Goal: Task Accomplishment & Management: Manage account settings

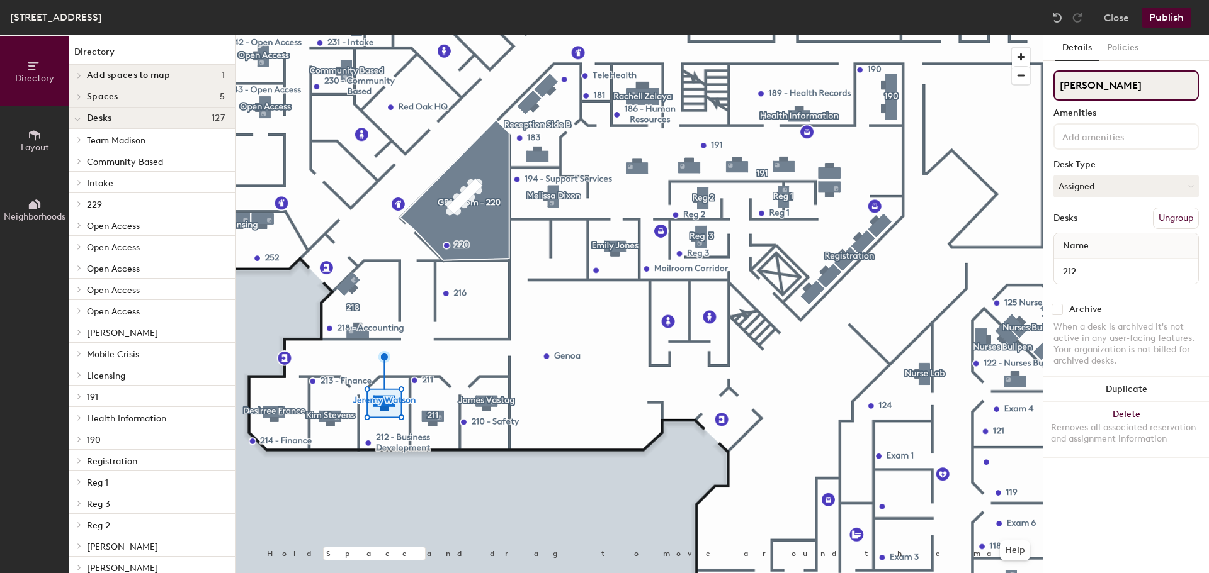
drag, startPoint x: 1115, startPoint y: 89, endPoint x: 1134, endPoint y: 89, distance: 18.9
click at [1115, 89] on input "Jeremy Watson" at bounding box center [1125, 86] width 145 height 30
click at [924, 72] on div "Directory Layout Neighborhoods Directory Add spaces to map 1 8320 1st floor - o…" at bounding box center [604, 304] width 1209 height 538
type input "[PERSON_NAME]"
click at [1143, 159] on div "Rachell Zelaya Amenities Desk Type Assigned Desks Ungroup Name 212" at bounding box center [1125, 182] width 145 height 222
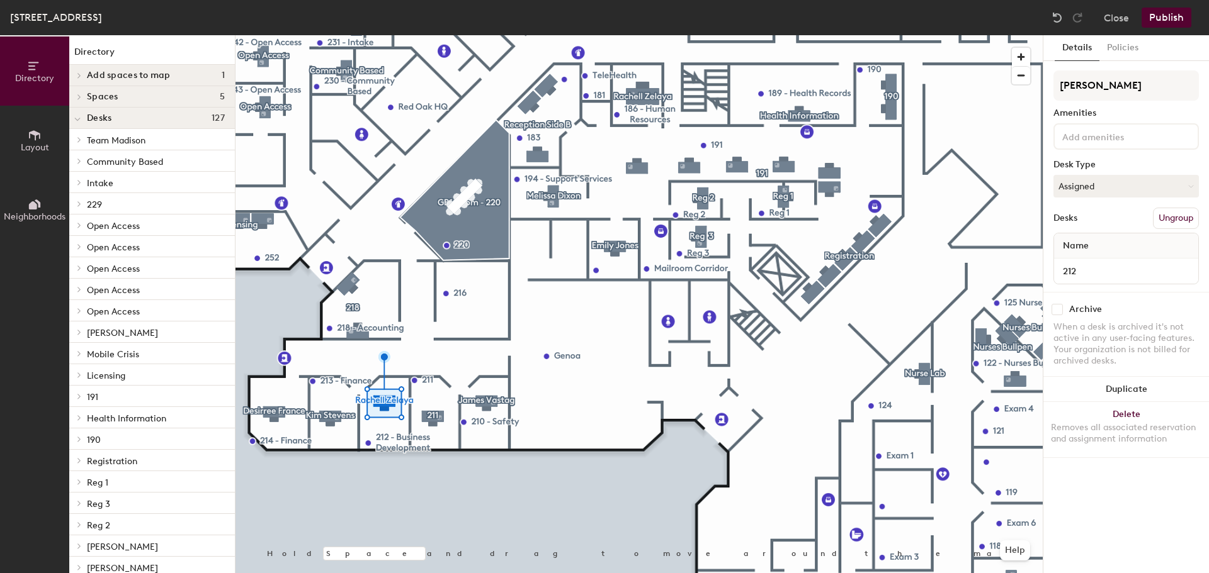
click at [1116, 138] on input at bounding box center [1115, 135] width 113 height 15
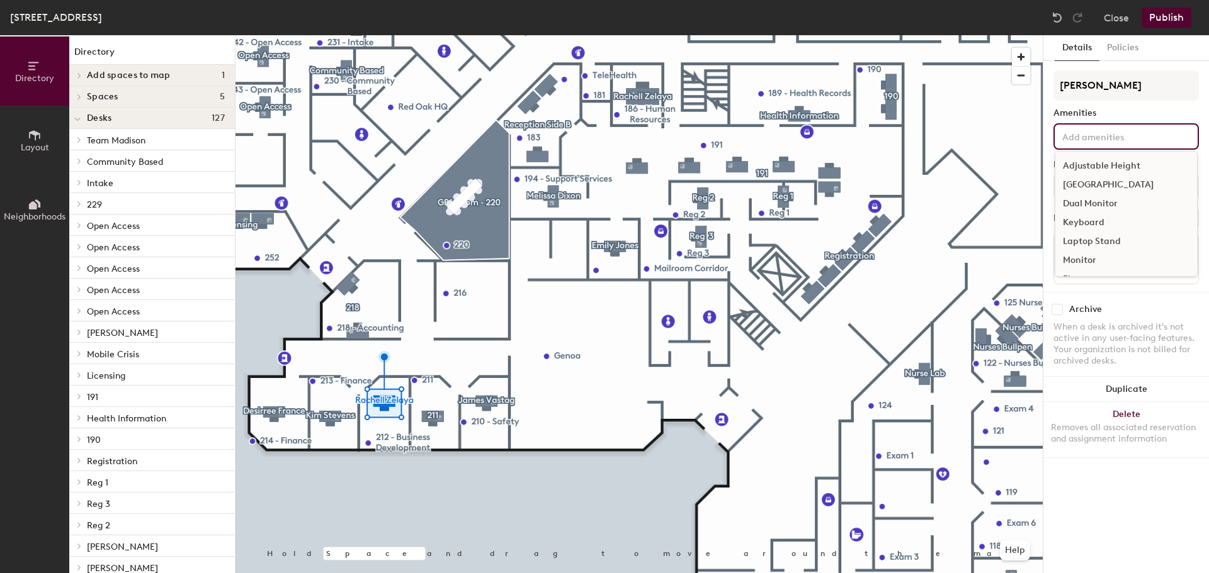
click at [1116, 138] on input at bounding box center [1115, 135] width 113 height 15
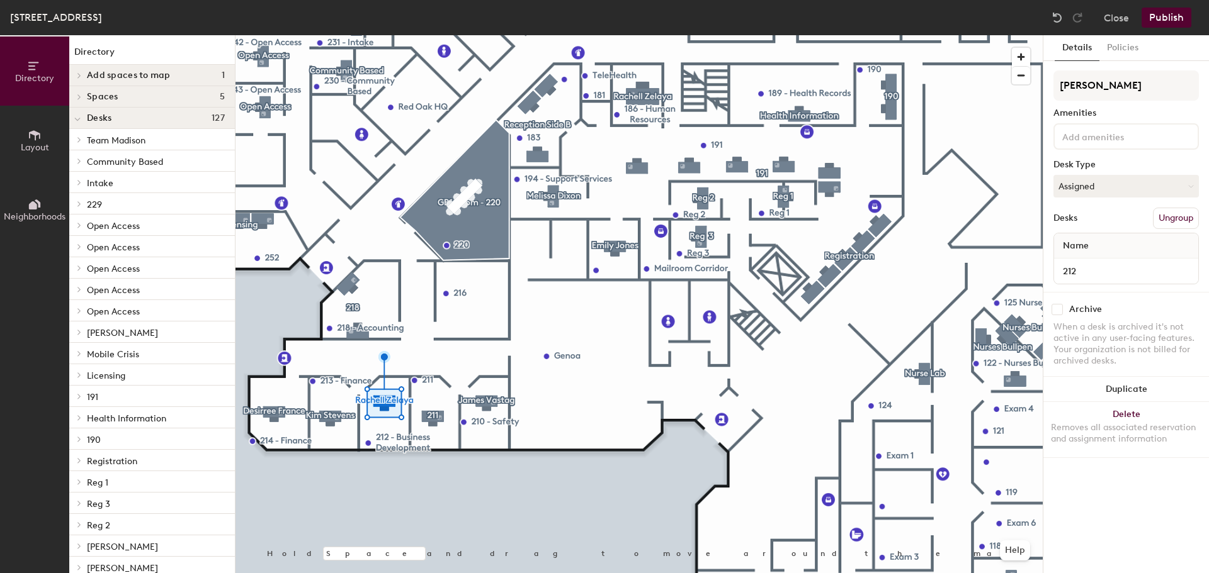
click at [1143, 107] on div "Rachell Zelaya Amenities Desk Type Assigned Desks Ungroup Name 212" at bounding box center [1125, 182] width 145 height 222
click at [1093, 248] on span "Name" at bounding box center [1075, 246] width 38 height 23
click at [1084, 246] on span "Name" at bounding box center [1075, 246] width 38 height 23
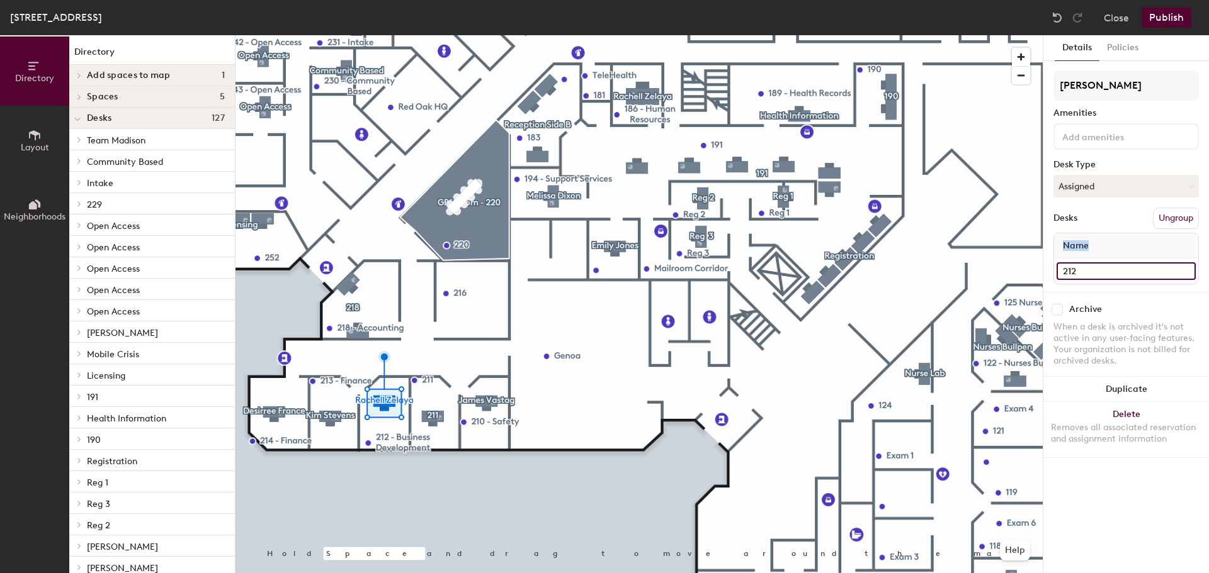
click at [1186, 273] on input "212" at bounding box center [1125, 271] width 139 height 18
click at [1143, 237] on div "Name" at bounding box center [1126, 246] width 144 height 25
click at [1115, 208] on div "Desks Ungroup" at bounding box center [1125, 218] width 145 height 21
click at [1164, 16] on button "Publish" at bounding box center [1166, 18] width 50 height 20
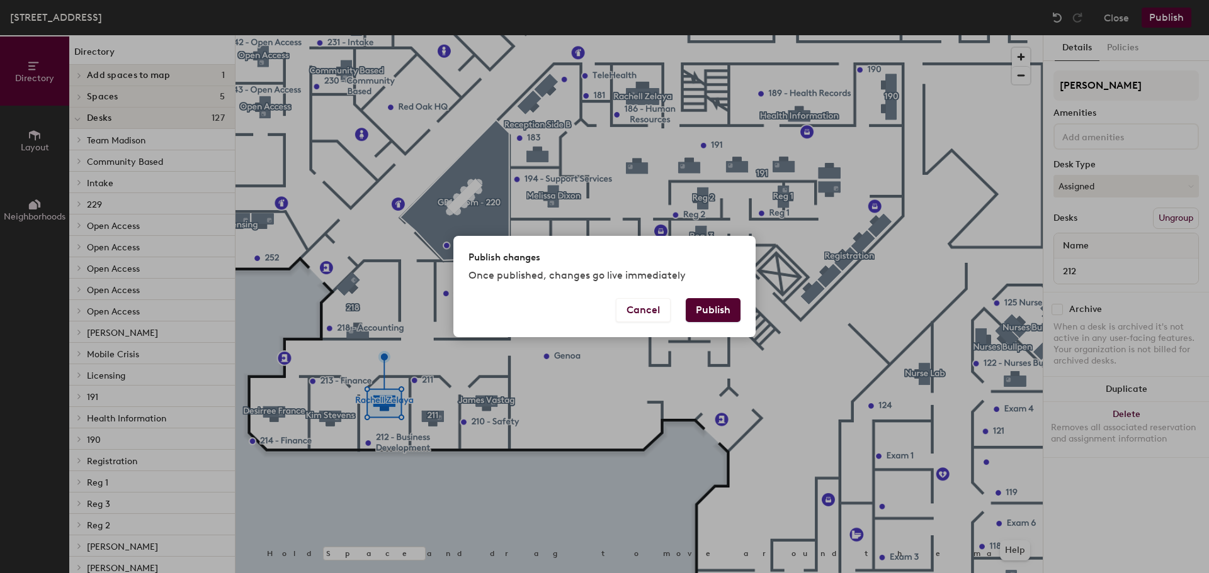
click at [721, 310] on button "Publish" at bounding box center [713, 310] width 55 height 24
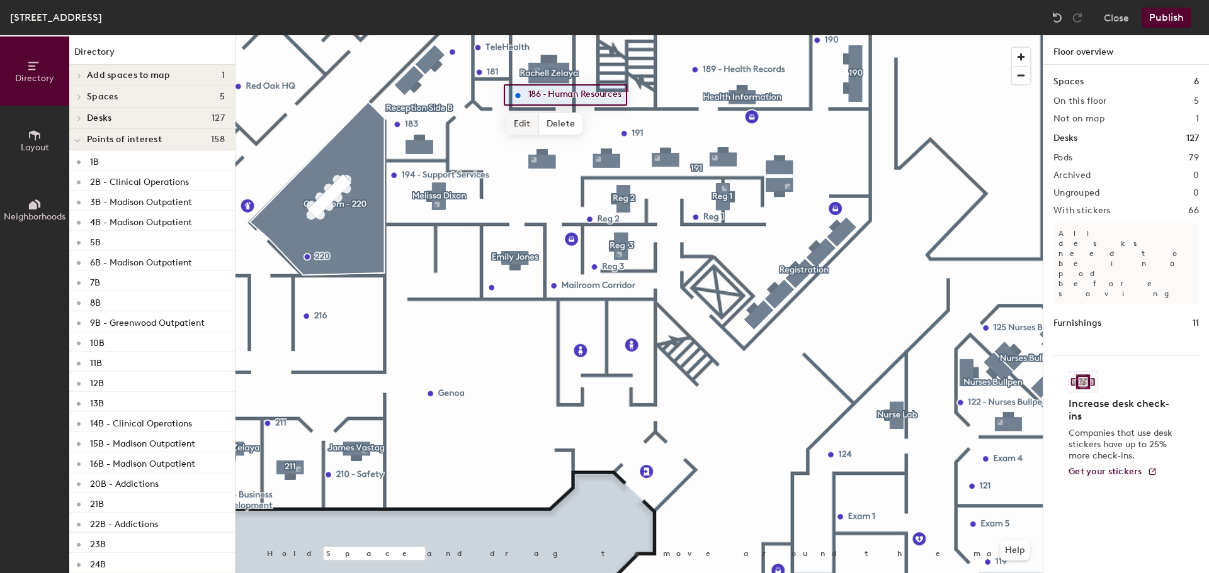
click at [526, 123] on span "Edit" at bounding box center [522, 123] width 33 height 21
type input "186 - Open"
click at [556, 125] on span "Done" at bounding box center [546, 123] width 37 height 21
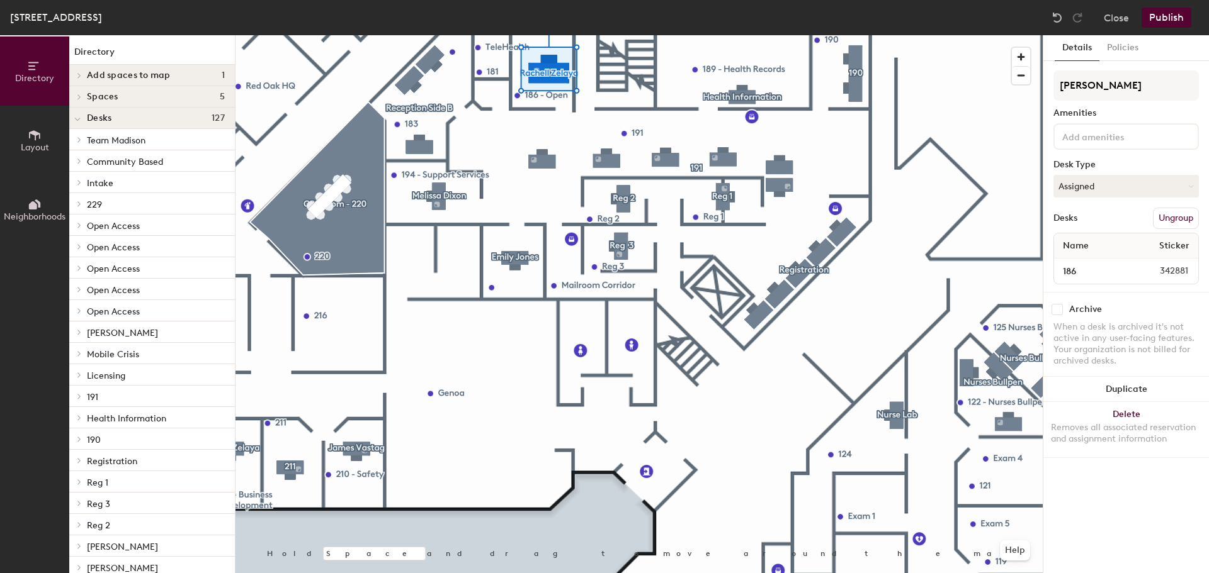
click at [508, 35] on div at bounding box center [638, 35] width 807 height 0
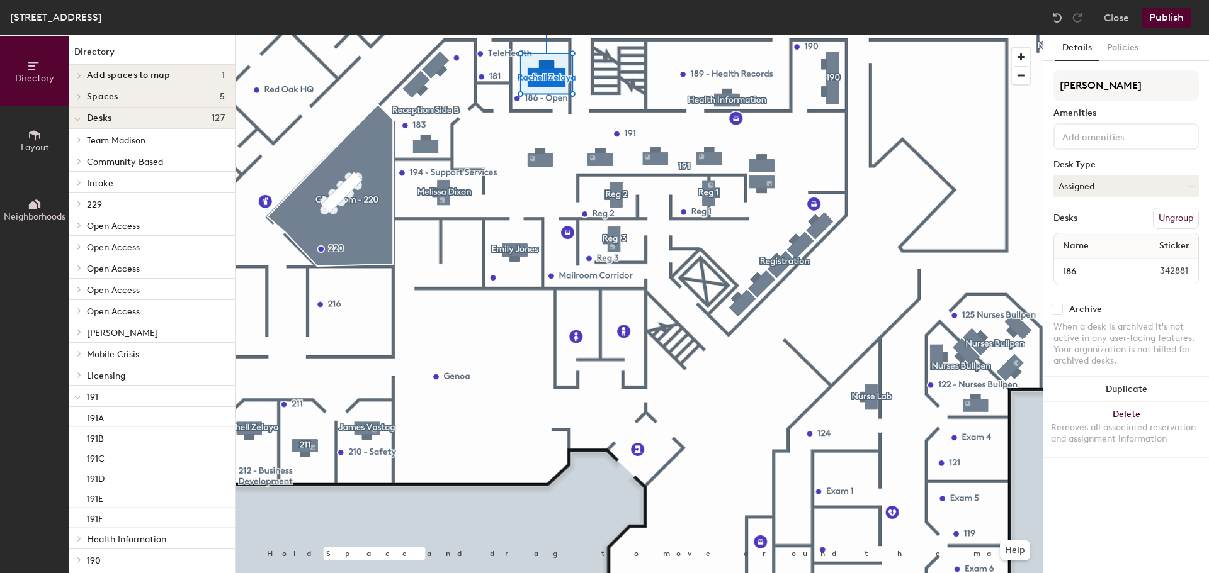
click at [548, 35] on div at bounding box center [638, 35] width 807 height 0
click at [1112, 87] on input "[PERSON_NAME]" at bounding box center [1125, 86] width 145 height 30
type input "Open"
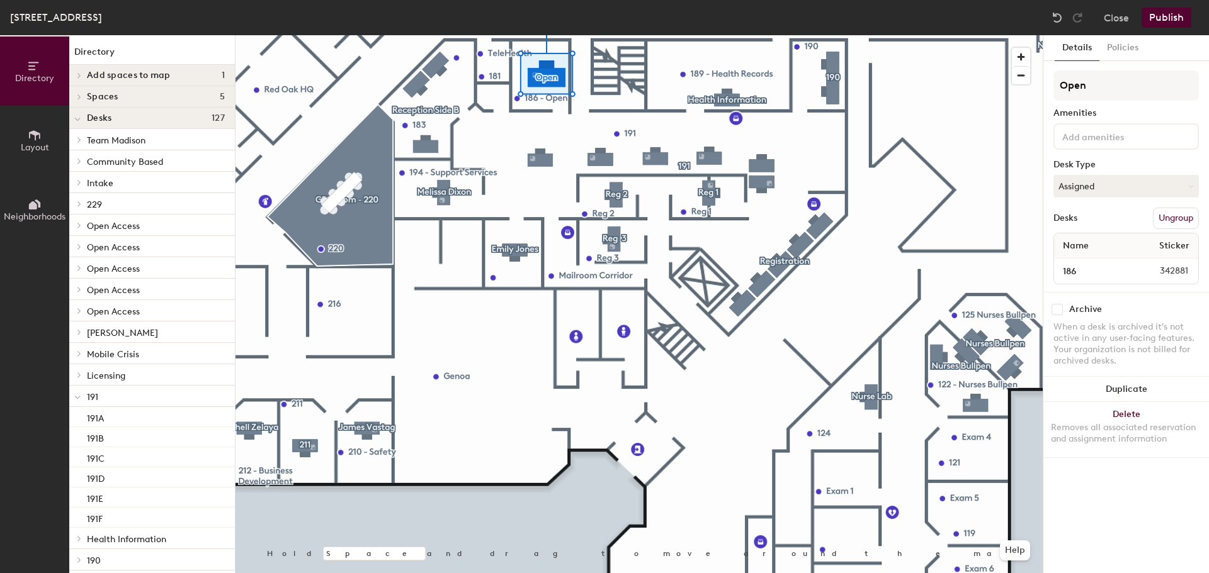
click at [1175, 13] on button "Publish" at bounding box center [1166, 18] width 50 height 20
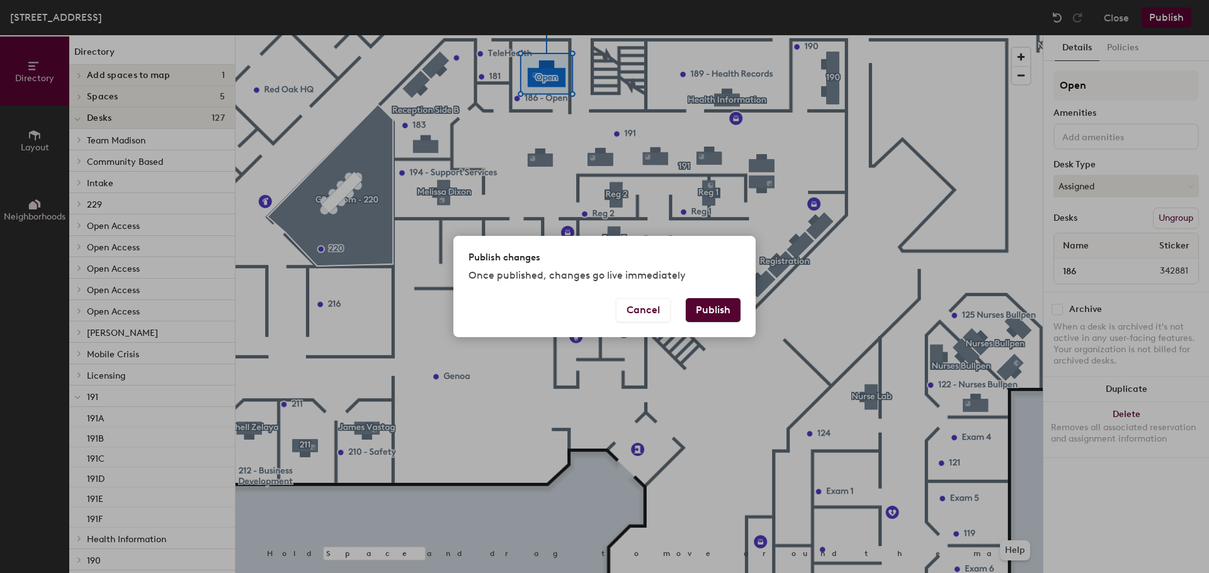
click at [727, 314] on button "Publish" at bounding box center [713, 310] width 55 height 24
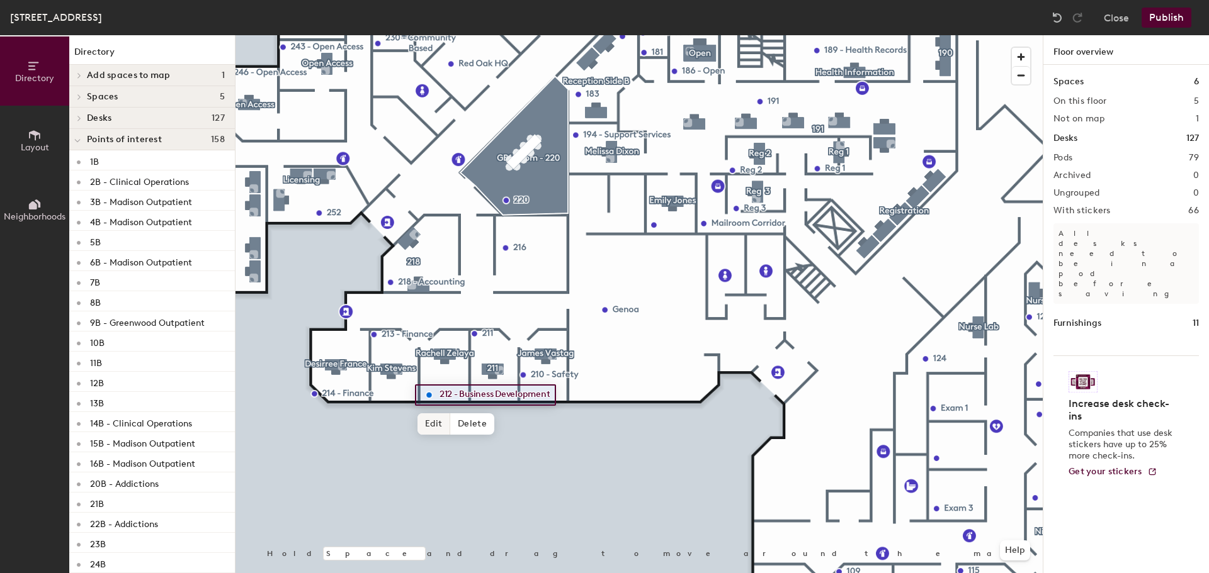
click at [432, 419] on span "Edit" at bounding box center [433, 424] width 33 height 21
click at [556, 394] on input "212 - Business Development" at bounding box center [506, 396] width 141 height 18
drag, startPoint x: 556, startPoint y: 394, endPoint x: 460, endPoint y: 398, distance: 96.4
click at [460, 398] on input "212 - Business Development" at bounding box center [506, 396] width 141 height 18
type input "212 - Human Resources"
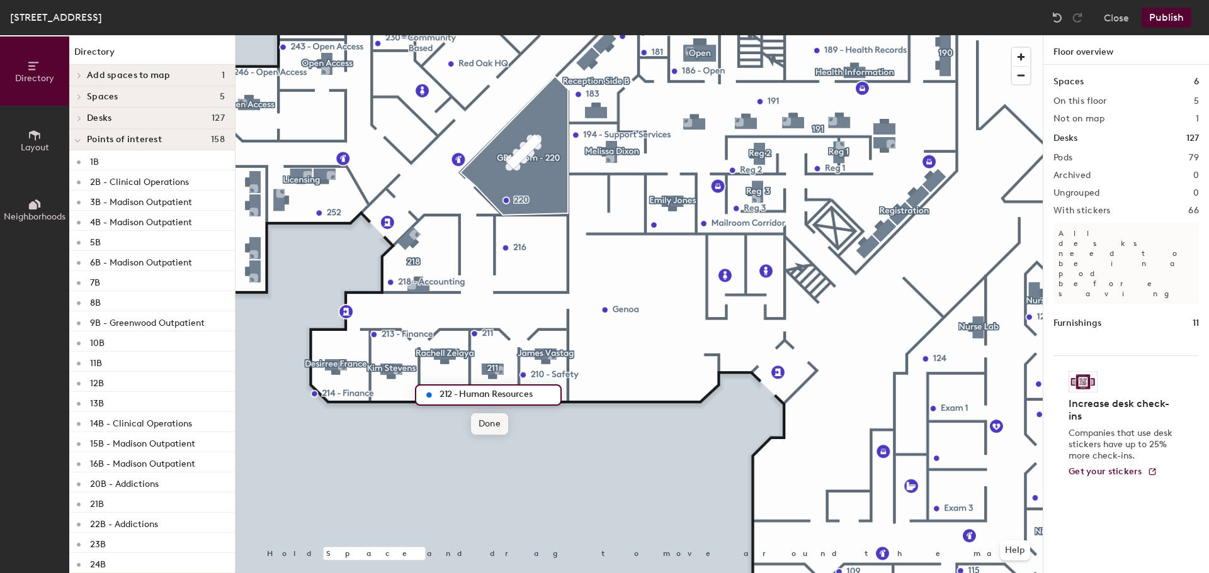
click at [490, 423] on span "Done" at bounding box center [489, 424] width 37 height 21
click at [1166, 18] on button "Publish" at bounding box center [1166, 18] width 50 height 20
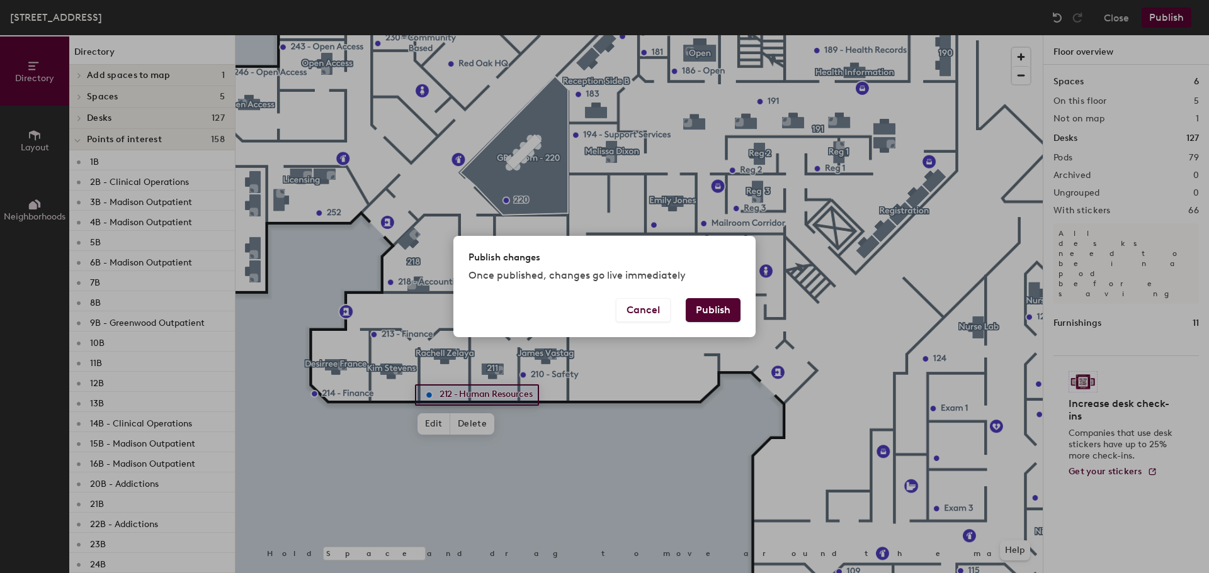
click at [720, 308] on button "Publish" at bounding box center [713, 310] width 55 height 24
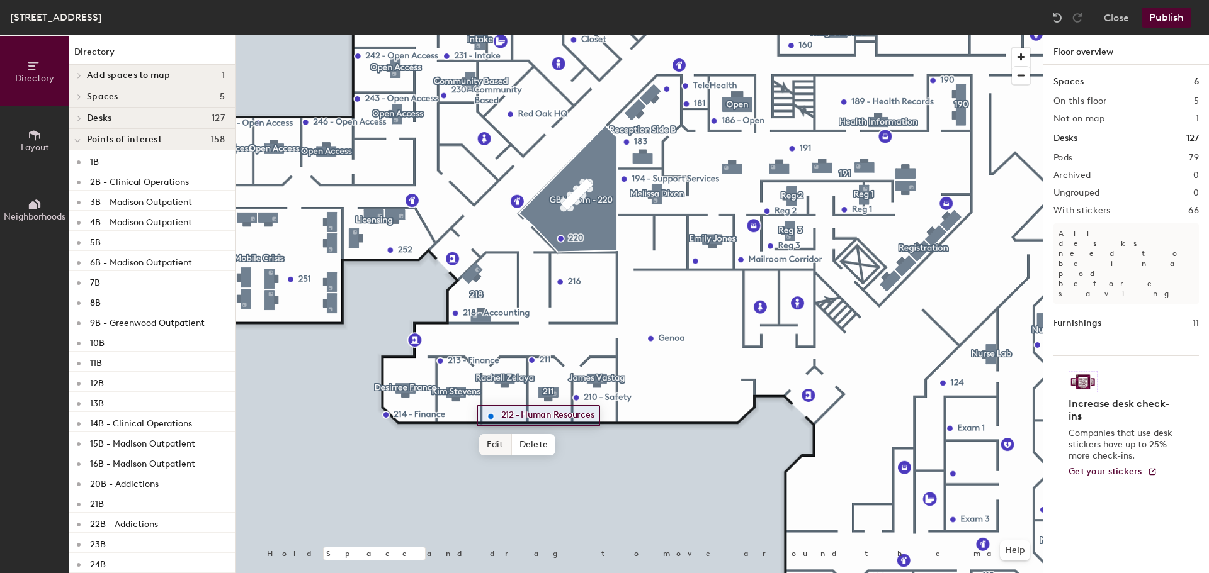
click at [494, 454] on span "Edit" at bounding box center [495, 444] width 33 height 21
click at [563, 446] on span "Done" at bounding box center [550, 444] width 37 height 21
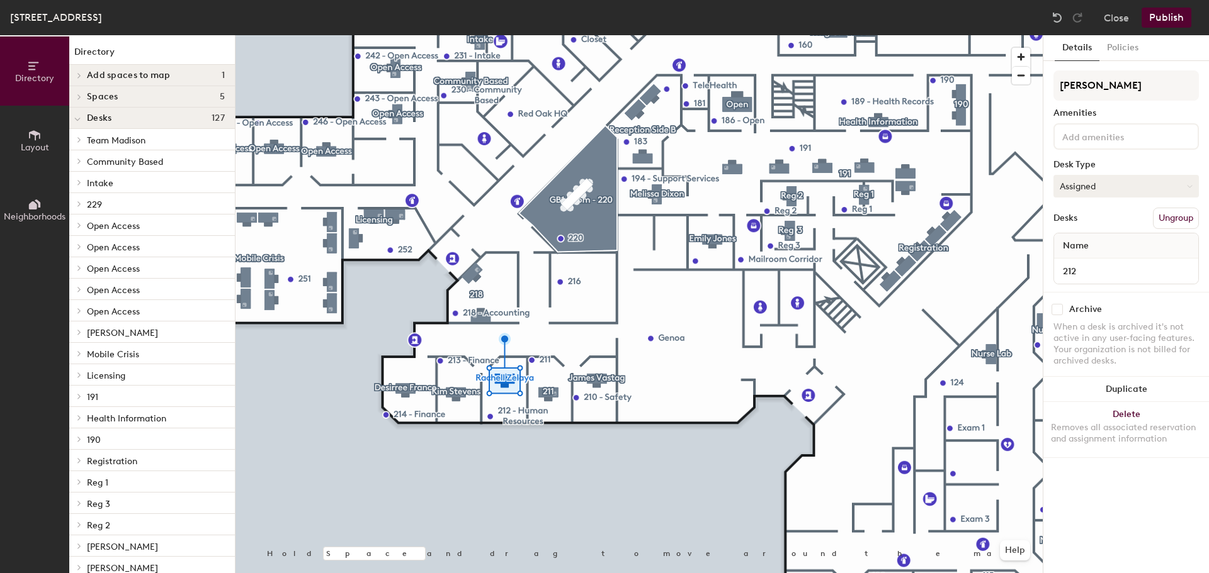
click at [1096, 187] on button "Assigned" at bounding box center [1125, 186] width 145 height 23
click at [1098, 222] on div "Assigned" at bounding box center [1117, 225] width 126 height 19
click at [1166, 11] on button "Publish" at bounding box center [1166, 18] width 50 height 20
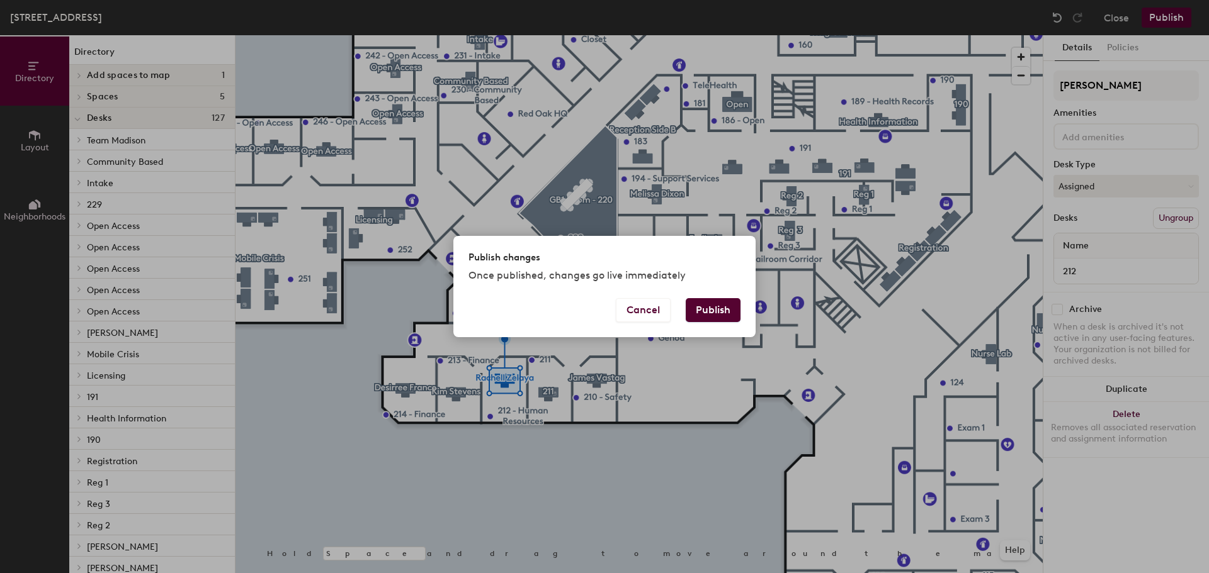
click at [726, 308] on button "Publish" at bounding box center [713, 310] width 55 height 24
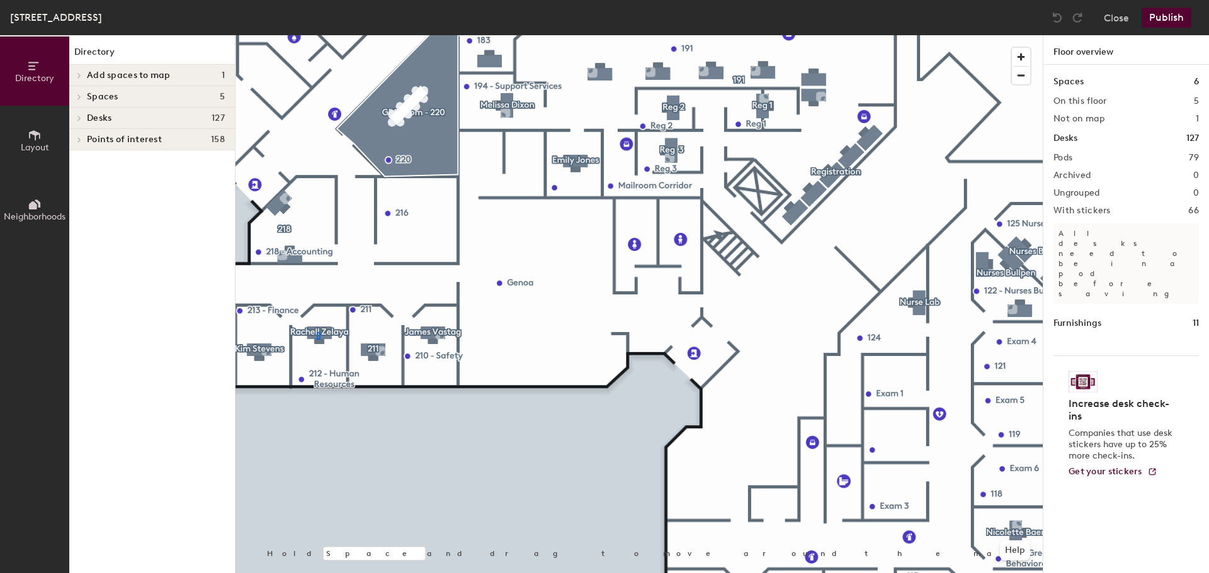
click at [317, 35] on div at bounding box center [638, 35] width 807 height 0
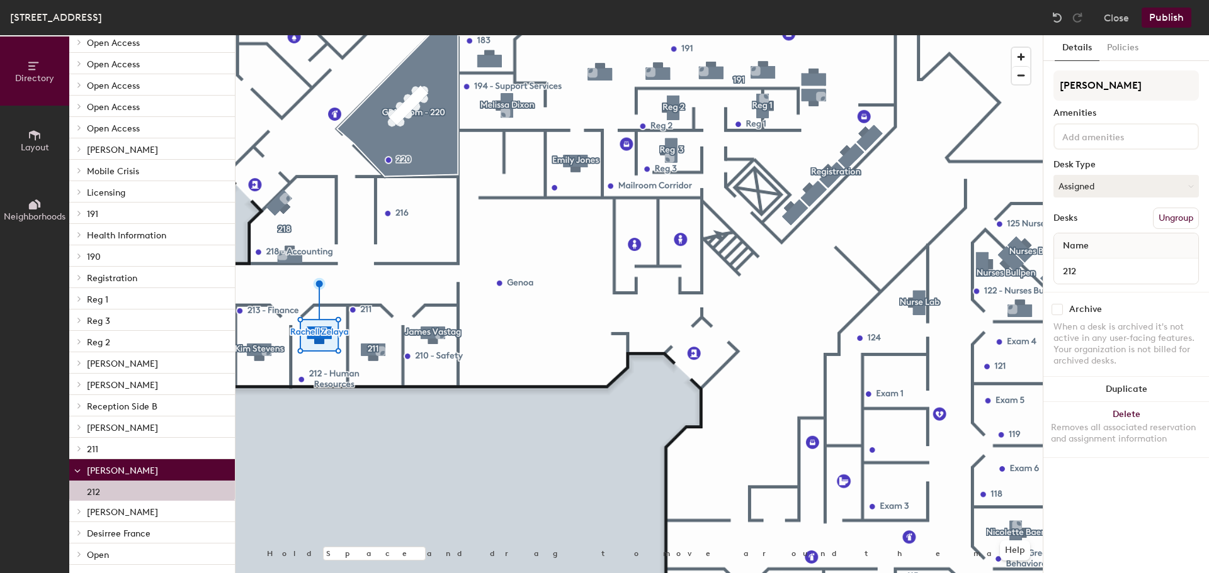
scroll to position [252, 0]
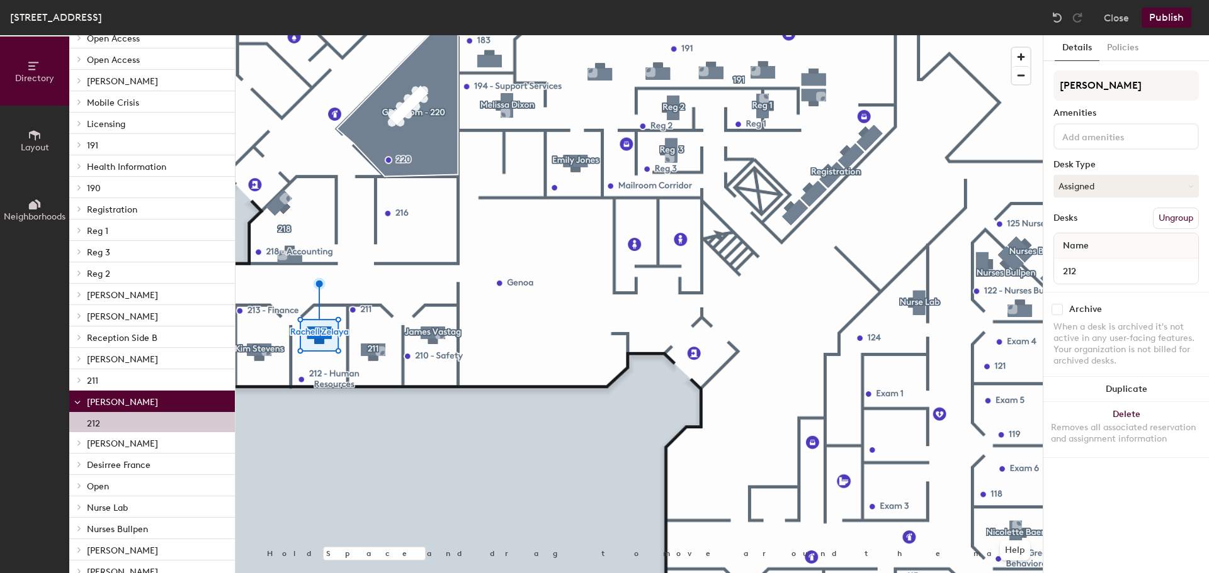
click at [110, 423] on div "212" at bounding box center [152, 422] width 166 height 20
click at [125, 398] on span "[PERSON_NAME]" at bounding box center [122, 402] width 71 height 11
click at [1093, 246] on span "Name" at bounding box center [1075, 246] width 38 height 23
click at [1076, 271] on input "212" at bounding box center [1125, 271] width 139 height 18
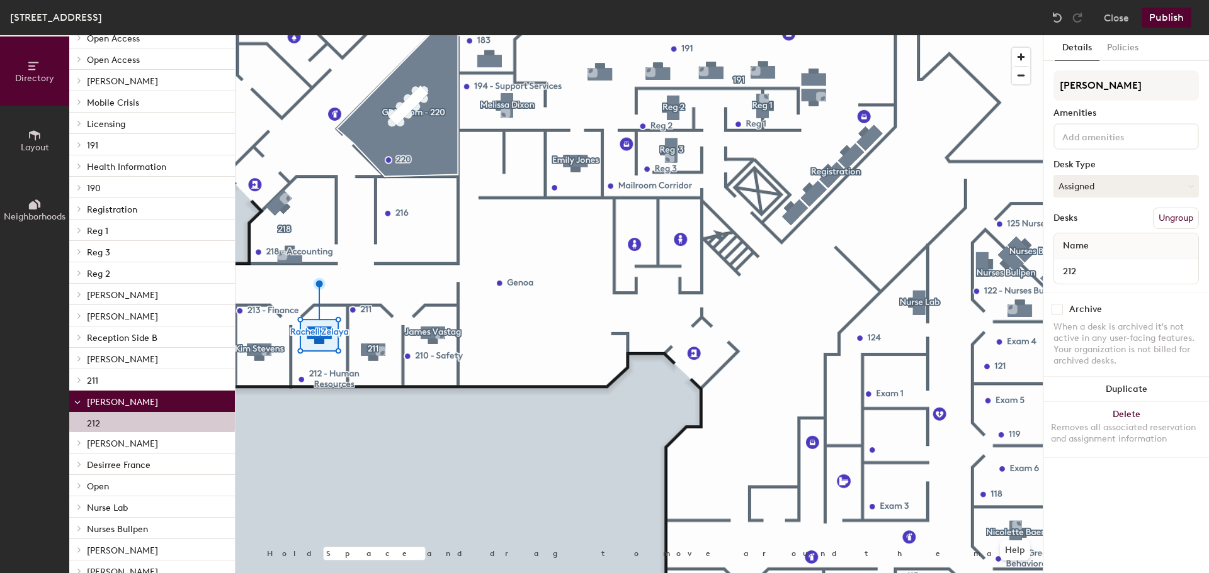
click at [1146, 334] on div "When a desk is archived it's not active in any user-facing features. Your organ…" at bounding box center [1125, 344] width 145 height 45
drag, startPoint x: 1162, startPoint y: 19, endPoint x: 1137, endPoint y: 52, distance: 41.8
click at [1137, 52] on div "[GEOGRAPHIC_DATA] Floor Close Publish Directory Layout Neighborhoods Directory …" at bounding box center [604, 286] width 1209 height 573
click at [1127, 50] on button "Policies" at bounding box center [1122, 48] width 47 height 26
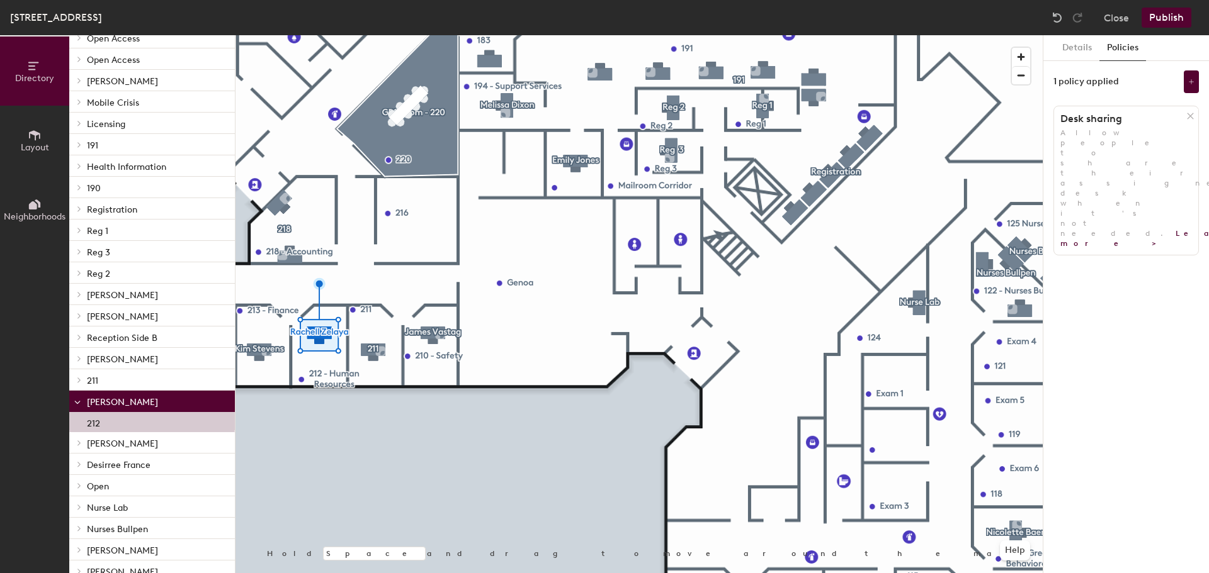
click at [1190, 119] on icon at bounding box center [1189, 115] width 9 height 9
click at [1082, 44] on button "Details" at bounding box center [1076, 48] width 45 height 26
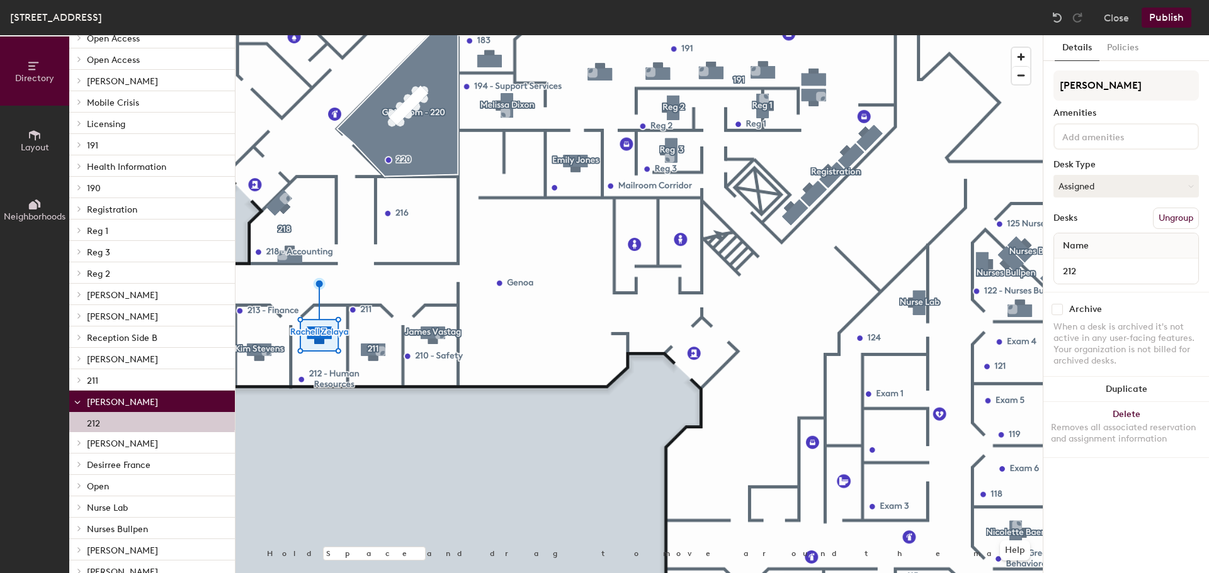
click at [1165, 14] on button "Publish" at bounding box center [1166, 18] width 50 height 20
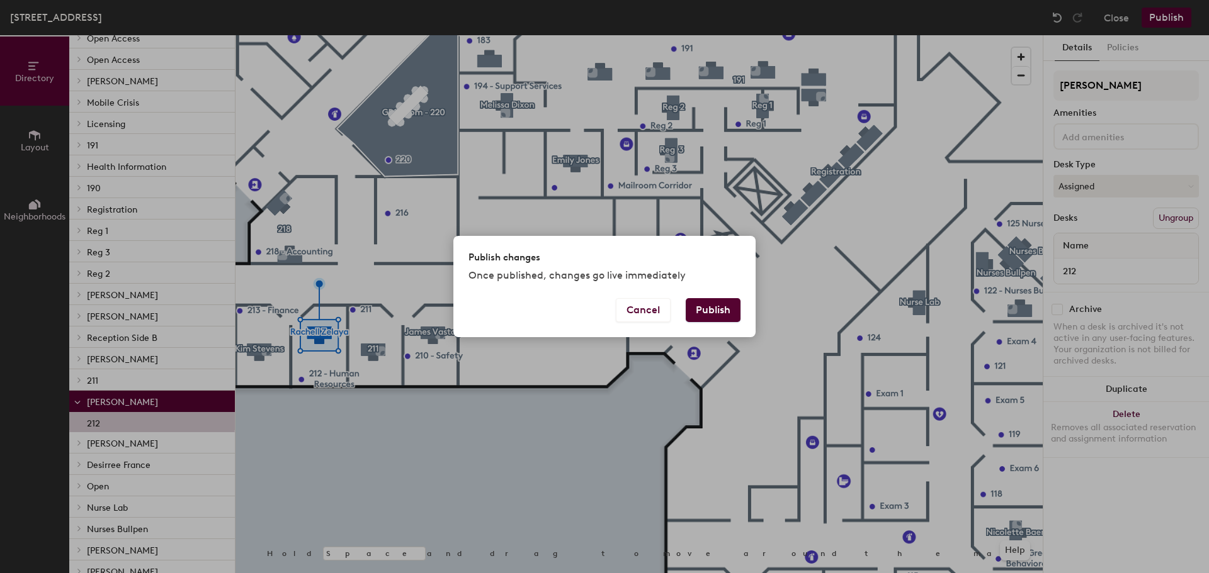
click at [693, 321] on button "Publish" at bounding box center [713, 310] width 55 height 24
